Goal: Task Accomplishment & Management: Use online tool/utility

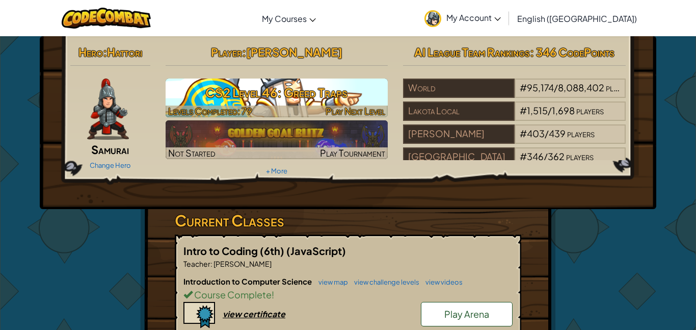
click at [259, 92] on h3 "CS2 Level 46: Greed Traps" at bounding box center [277, 92] width 223 height 23
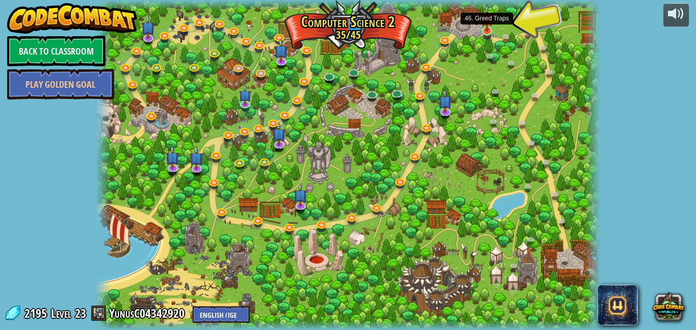
click at [491, 30] on img at bounding box center [487, 18] width 12 height 28
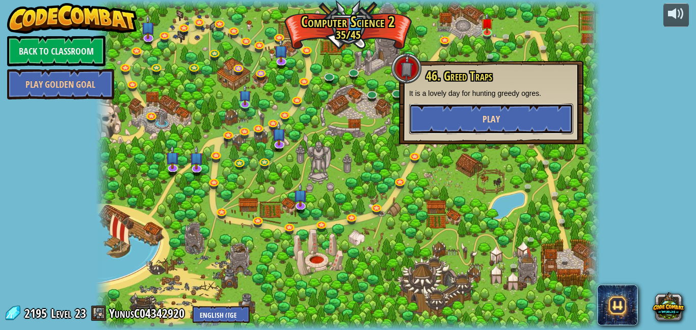
click at [461, 124] on button "Play" at bounding box center [491, 118] width 164 height 31
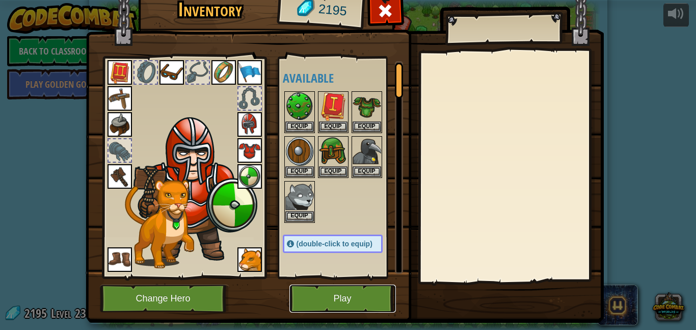
click at [330, 309] on button "Play" at bounding box center [342, 298] width 106 height 28
